Goal: Information Seeking & Learning: Learn about a topic

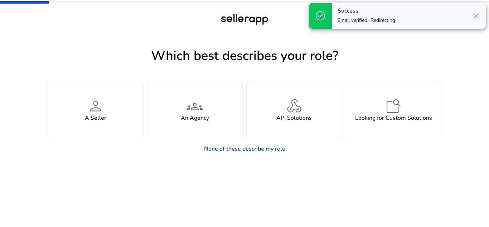
click at [475, 15] on span "close" at bounding box center [476, 15] width 9 height 9
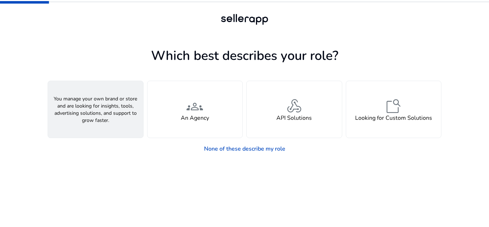
click at [99, 102] on span "person" at bounding box center [95, 105] width 17 height 17
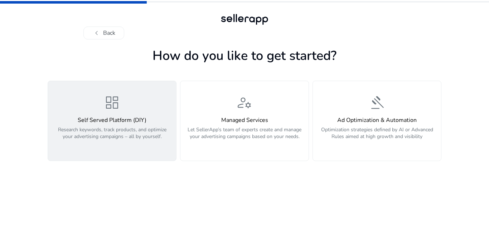
click at [105, 147] on p "Research keywords, track products, and optimize your advertising campaigns – al…" at bounding box center [112, 136] width 120 height 21
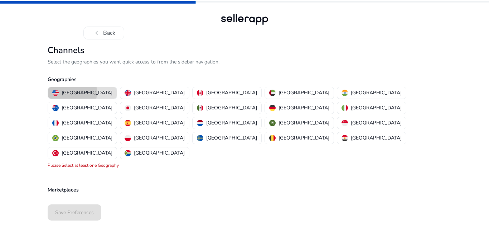
click at [67, 92] on p "[GEOGRAPHIC_DATA]" at bounding box center [87, 93] width 51 height 8
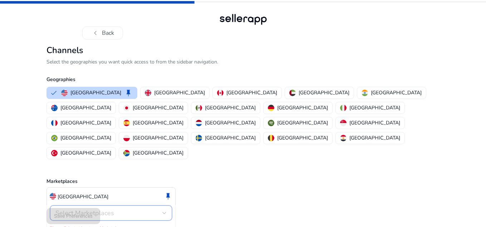
click at [98, 208] on span "Select Marketplaces" at bounding box center [84, 212] width 59 height 9
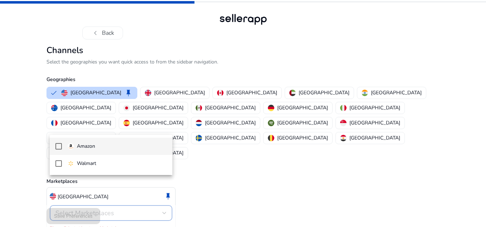
click at [102, 146] on span "Amazon" at bounding box center [117, 146] width 99 height 8
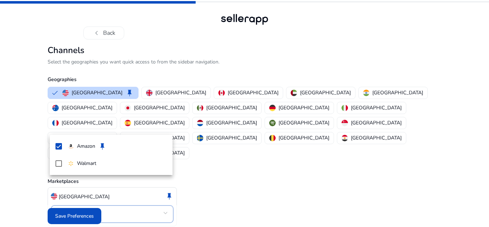
click at [268, 182] on div at bounding box center [244, 113] width 489 height 227
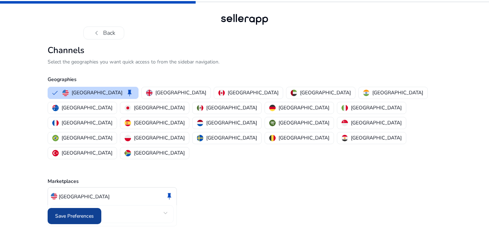
click at [65, 220] on span at bounding box center [75, 215] width 54 height 17
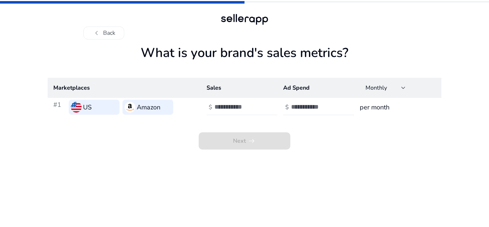
click at [249, 105] on input "number" at bounding box center [238, 107] width 48 height 8
click at [303, 109] on input "number" at bounding box center [315, 107] width 48 height 8
type input "**"
click at [239, 101] on div at bounding box center [246, 107] width 64 height 16
click at [234, 104] on input "number" at bounding box center [238, 107] width 48 height 8
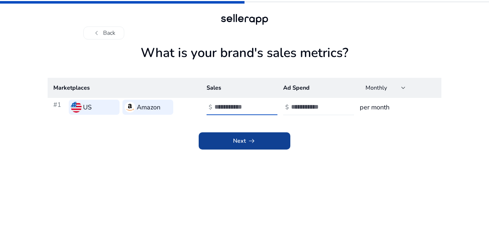
type input "*"
click at [247, 137] on span "arrow_right_alt" at bounding box center [251, 140] width 9 height 9
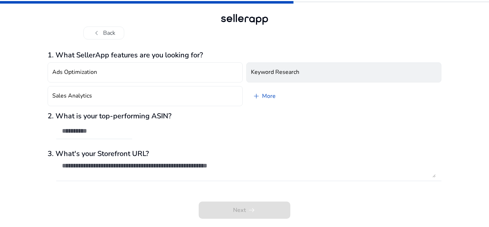
click at [286, 72] on h4 "Keyword Research" at bounding box center [275, 72] width 48 height 7
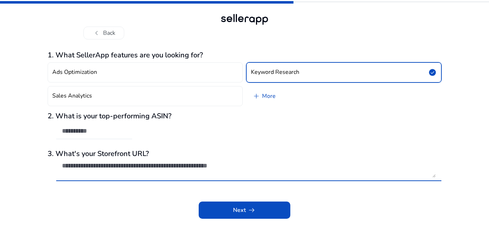
click at [137, 165] on textarea at bounding box center [249, 169] width 374 height 16
paste textarea "**********"
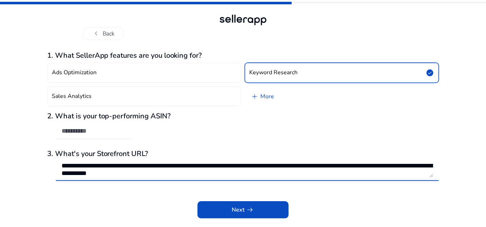
scroll to position [0, 0]
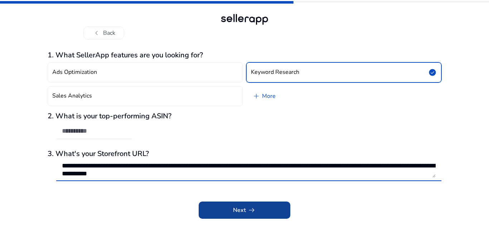
type textarea "**********"
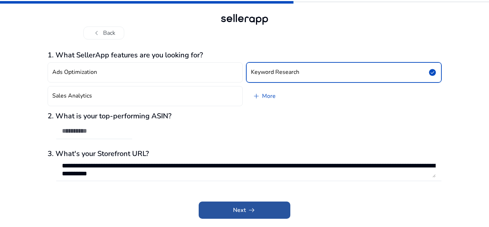
click at [211, 206] on span at bounding box center [245, 209] width 92 height 17
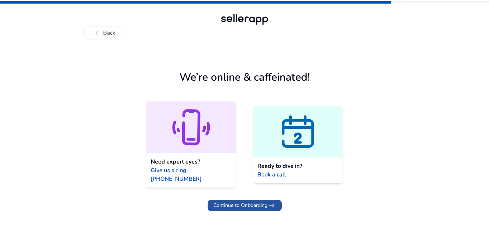
click at [254, 201] on span "Continue to Onboarding" at bounding box center [240, 205] width 54 height 8
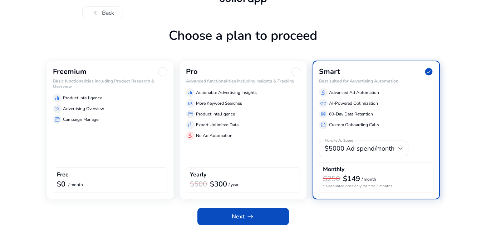
scroll to position [24, 0]
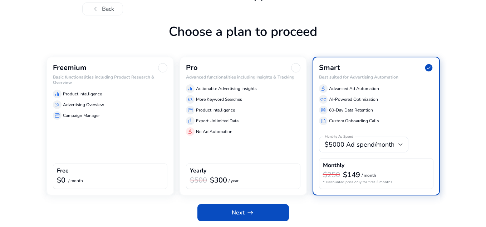
click at [131, 109] on div "equalizer Product Intelligence manage_search Advertising Overview storefront Ca…" at bounding box center [110, 103] width 115 height 33
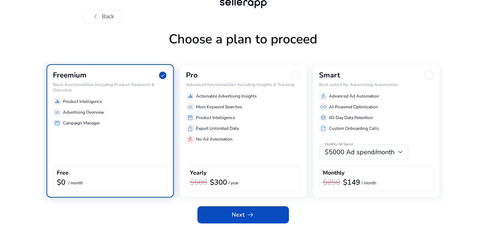
scroll to position [16, 0]
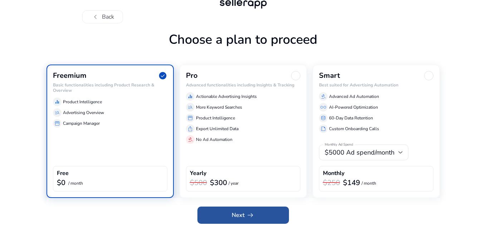
click at [222, 216] on span at bounding box center [244, 214] width 92 height 17
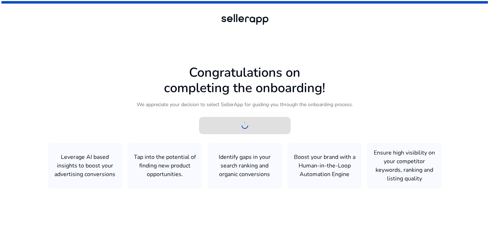
scroll to position [0, 0]
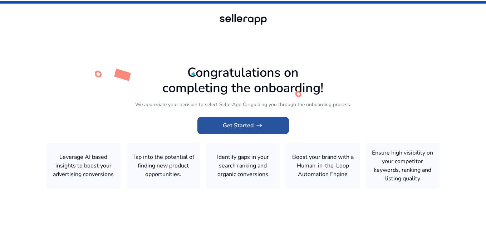
click at [251, 133] on span at bounding box center [244, 125] width 92 height 17
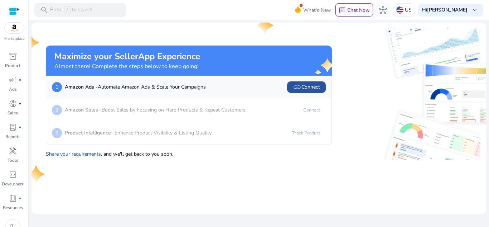
click at [305, 87] on span "link Connect" at bounding box center [306, 87] width 27 height 9
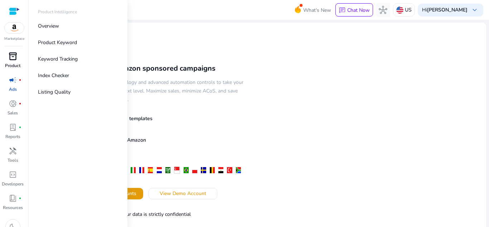
click at [12, 63] on p "Product" at bounding box center [12, 65] width 15 height 6
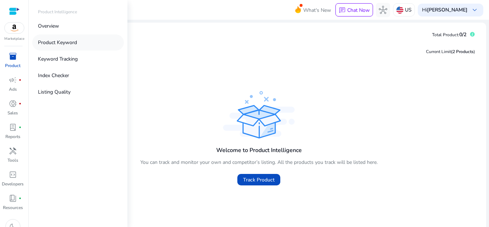
click at [69, 40] on p "Product Keyword" at bounding box center [57, 43] width 39 height 8
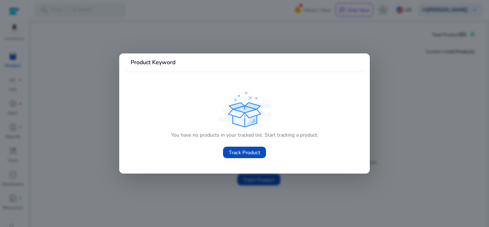
click at [31, 66] on div at bounding box center [244, 113] width 489 height 227
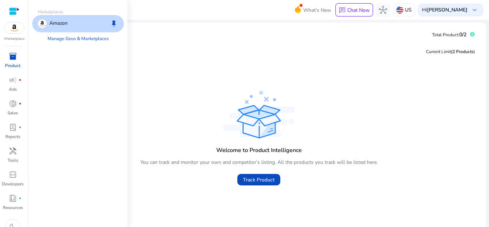
click at [16, 27] on img at bounding box center [14, 28] width 19 height 11
click at [13, 18] on div at bounding box center [14, 11] width 11 height 22
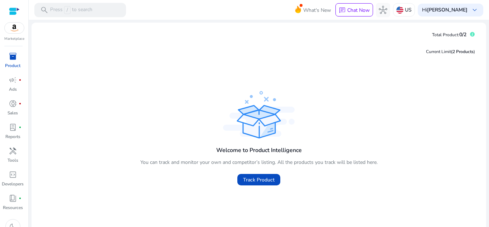
click at [14, 11] on div at bounding box center [14, 11] width 11 height 8
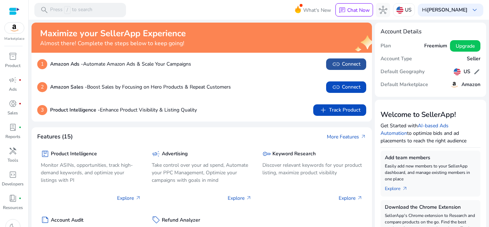
click at [340, 65] on span "link Connect" at bounding box center [346, 64] width 29 height 9
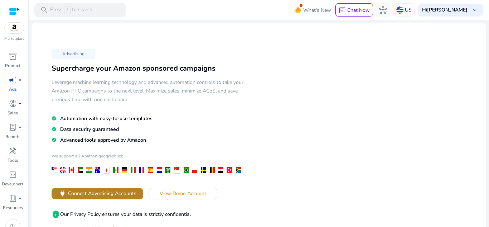
click at [107, 197] on span "power Connect Advertising Accounts" at bounding box center [97, 193] width 78 height 8
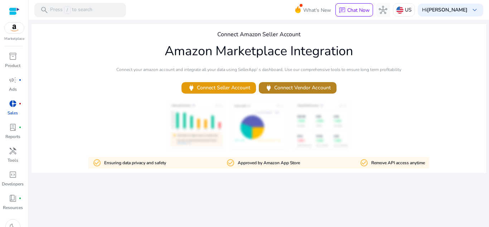
click at [329, 86] on span "power Connect Vendor Account" at bounding box center [297, 87] width 66 height 8
click at [10, 10] on div at bounding box center [14, 11] width 11 height 8
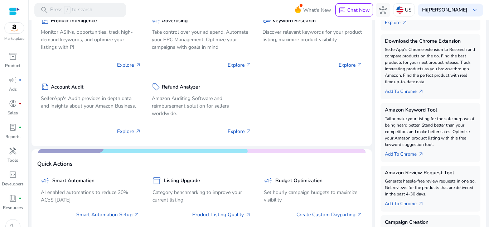
scroll to position [165, 0]
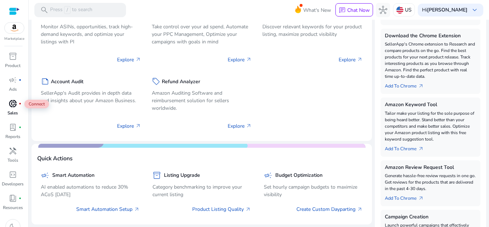
click at [11, 104] on span "donut_small" at bounding box center [13, 103] width 9 height 9
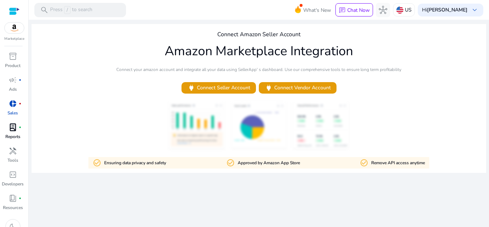
click at [13, 138] on p "Reports" at bounding box center [12, 136] width 15 height 6
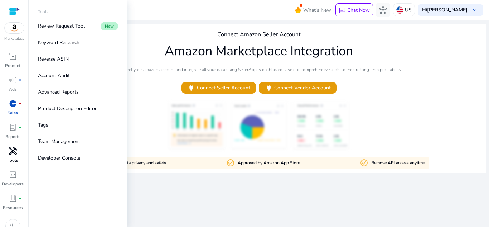
click at [13, 168] on link "handyman Tools" at bounding box center [12, 157] width 25 height 24
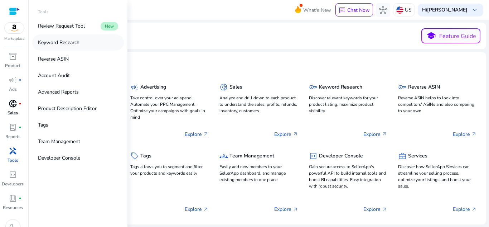
click at [72, 46] on link "Keyword Research" at bounding box center [78, 42] width 92 height 16
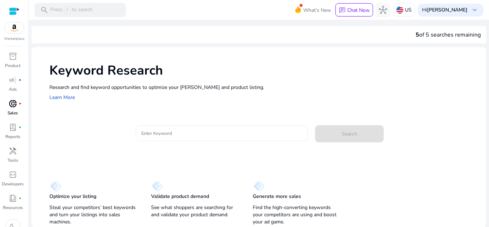
click at [221, 132] on input "Enter Keyword" at bounding box center [221, 133] width 161 height 8
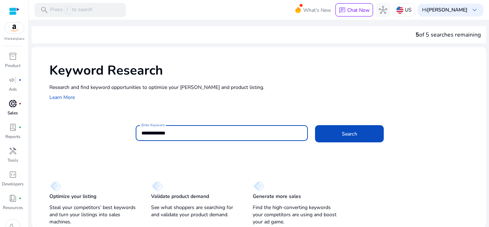
type input "**********"
click at [315, 125] on button "Search" at bounding box center [349, 133] width 69 height 17
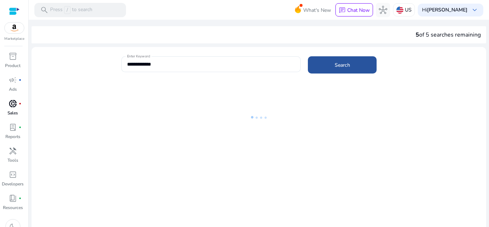
click at [341, 67] on span "Search" at bounding box center [342, 65] width 15 height 8
